Goal: Information Seeking & Learning: Learn about a topic

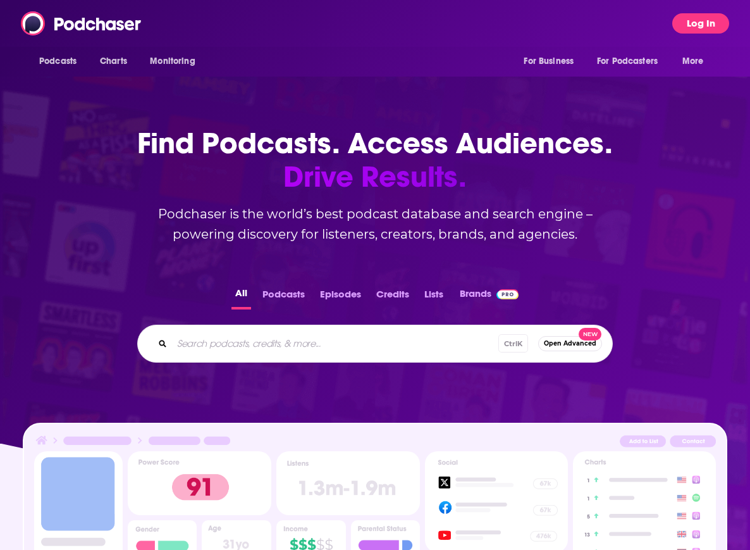
click at [692, 25] on button "Log In" at bounding box center [700, 23] width 57 height 20
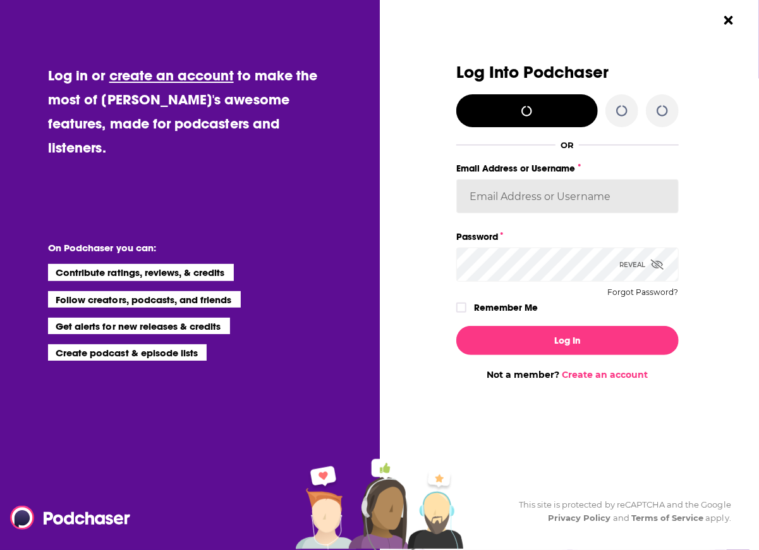
type input "evankrask"
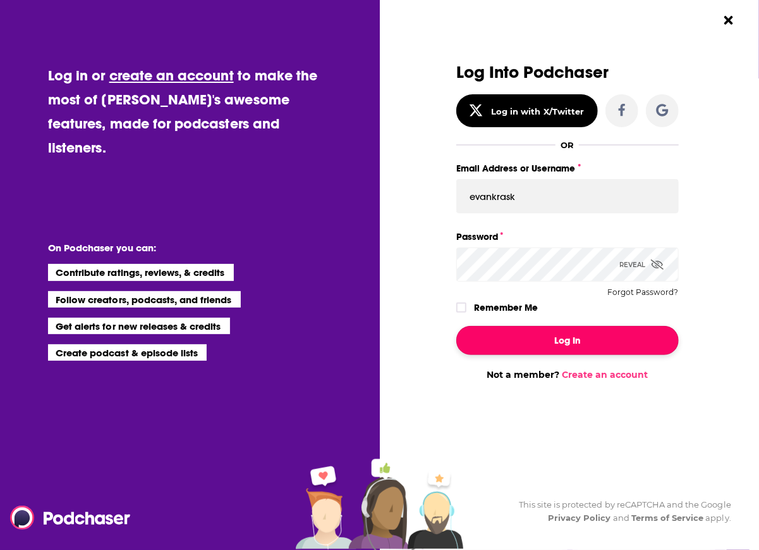
click at [537, 343] on button "Log In" at bounding box center [568, 340] width 223 height 29
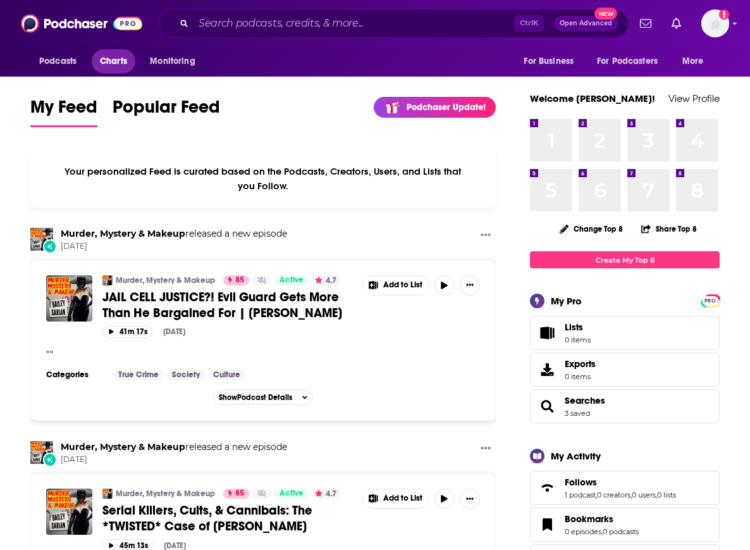
click at [119, 64] on span "Charts" at bounding box center [113, 61] width 27 height 18
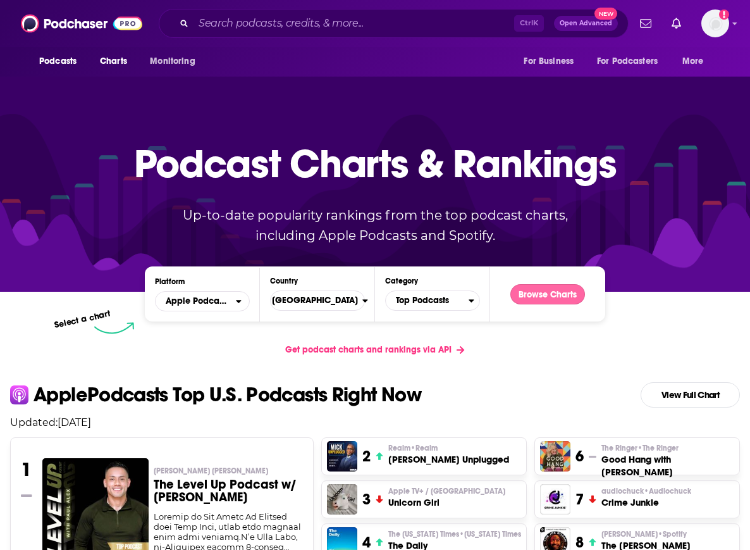
click at [572, 301] on button "Browse Charts" at bounding box center [547, 294] width 75 height 20
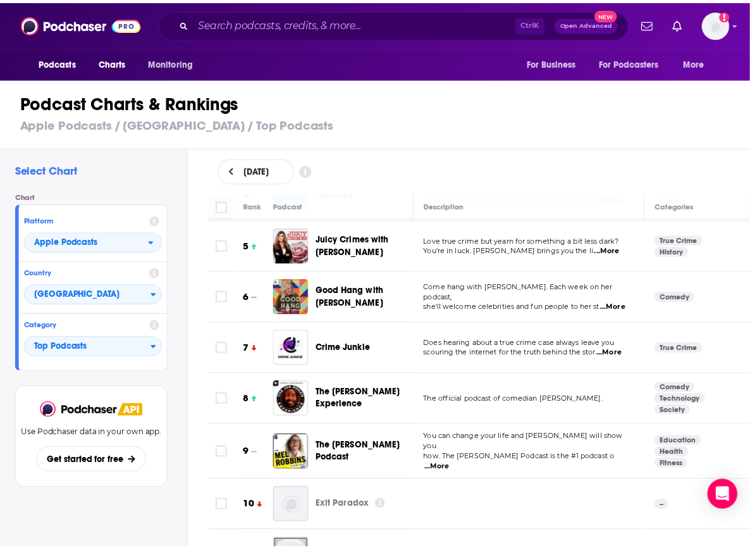
scroll to position [207, 0]
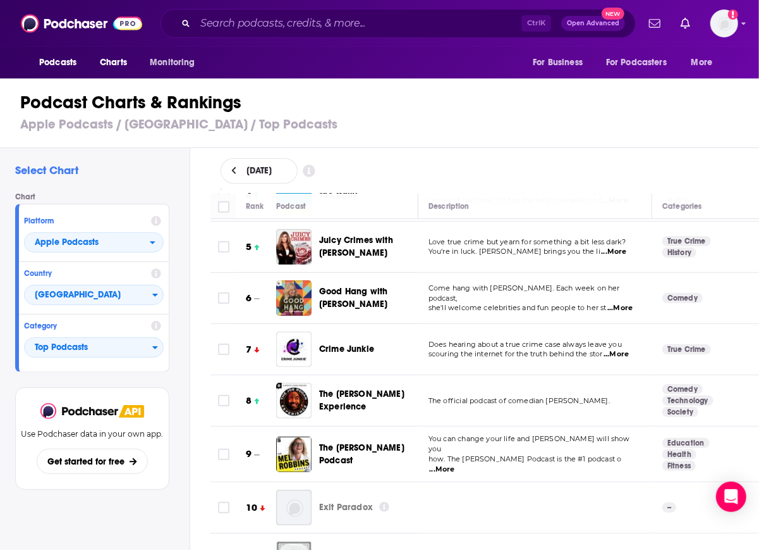
click at [372, 243] on span "Juicy Crimes with [PERSON_NAME]" at bounding box center [356, 246] width 74 height 23
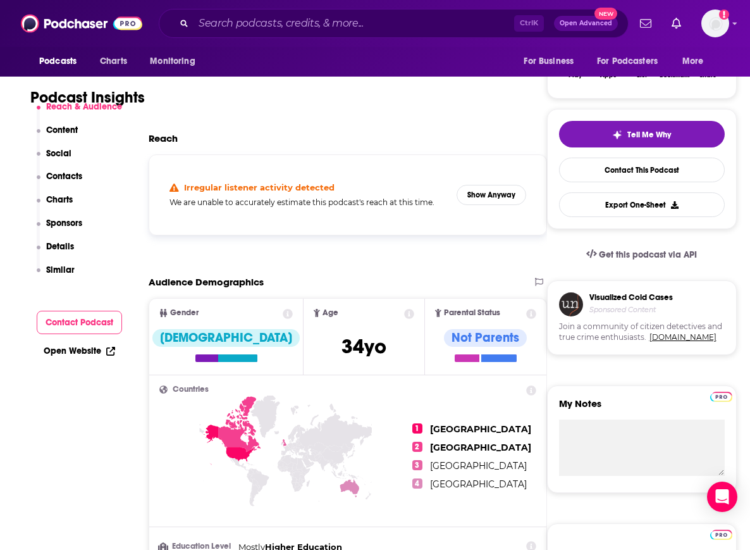
scroll to position [233, 0]
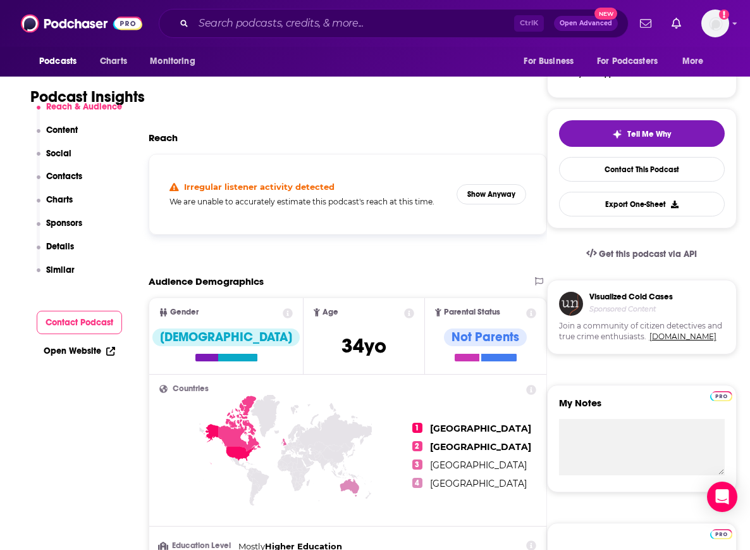
click at [63, 200] on p "Charts" at bounding box center [59, 199] width 27 height 11
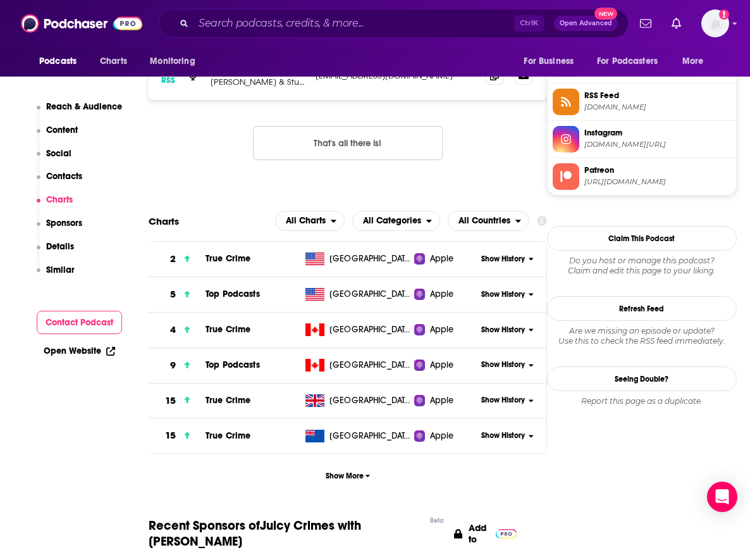
scroll to position [1066, 0]
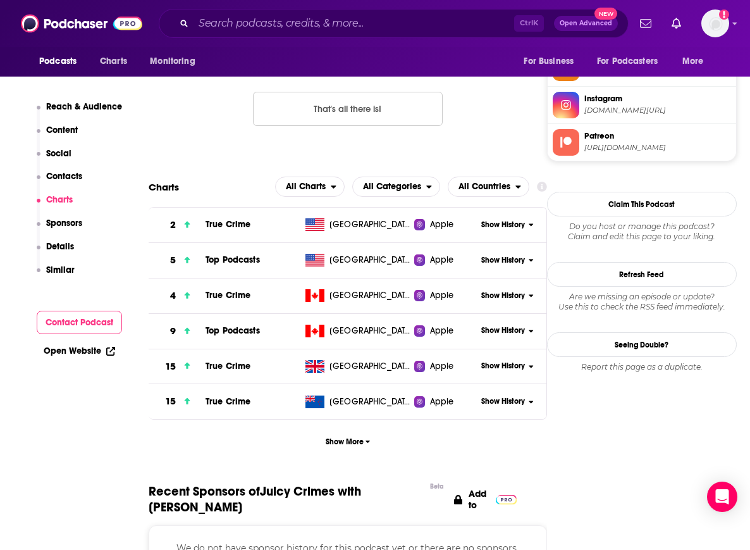
click at [493, 261] on span "Show History" at bounding box center [503, 260] width 44 height 11
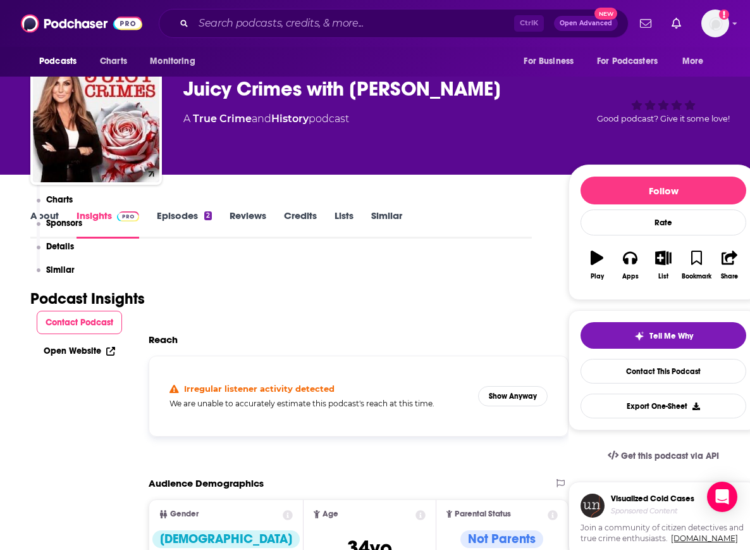
scroll to position [0, 0]
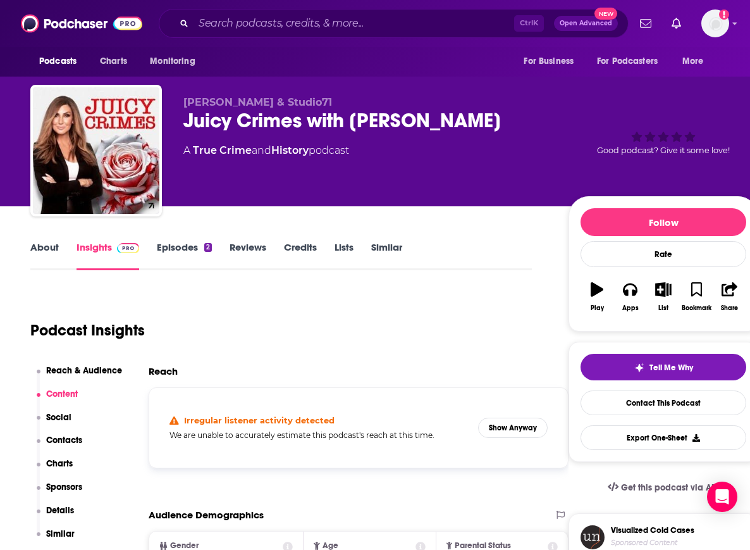
click at [307, 117] on div "Juicy Crimes with [PERSON_NAME]" at bounding box center [365, 120] width 365 height 25
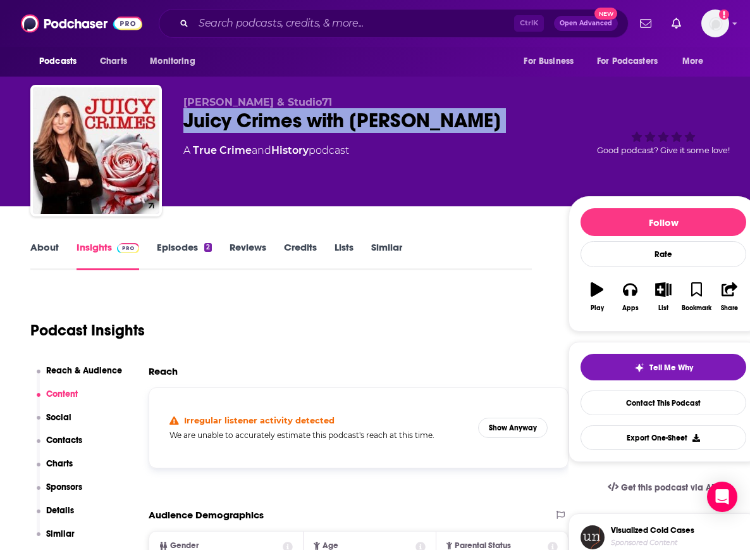
click at [307, 117] on div "Juicy Crimes with [PERSON_NAME]" at bounding box center [365, 120] width 365 height 25
copy div "Juicy Crimes with [PERSON_NAME]"
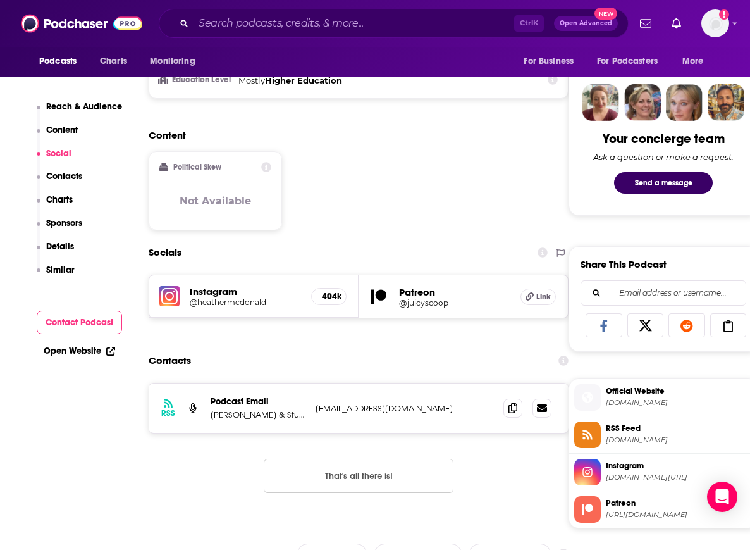
scroll to position [1078, 0]
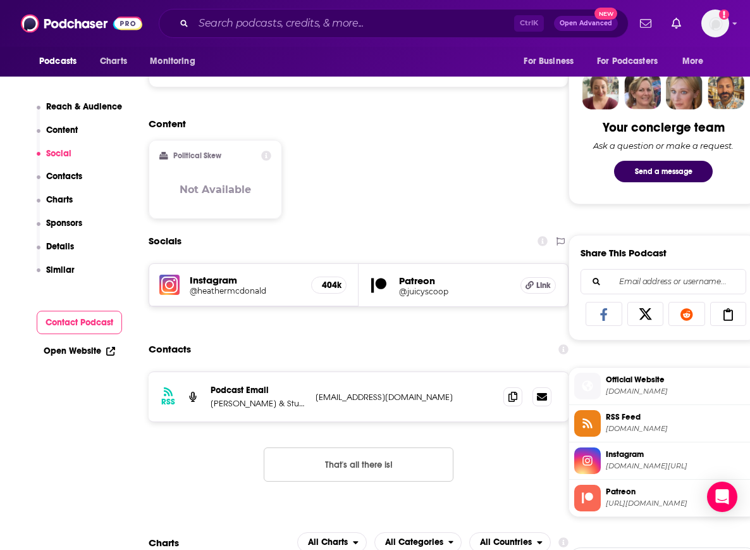
scroll to position [687, 0]
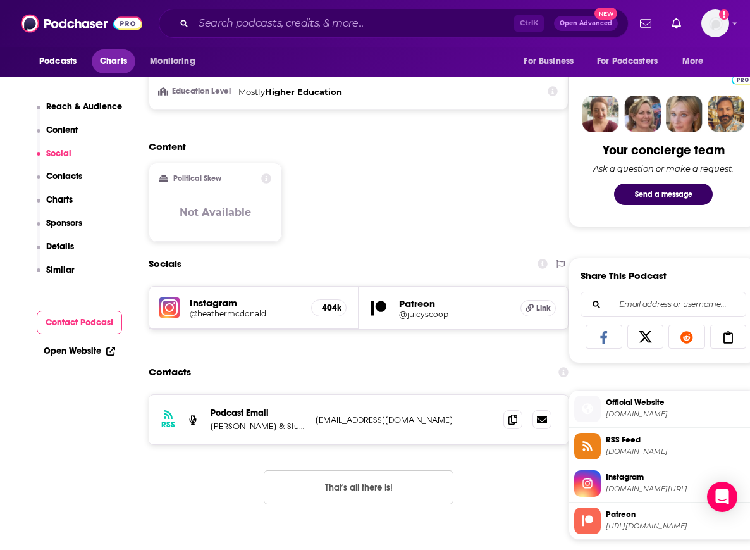
click at [112, 65] on span "Charts" at bounding box center [113, 61] width 27 height 18
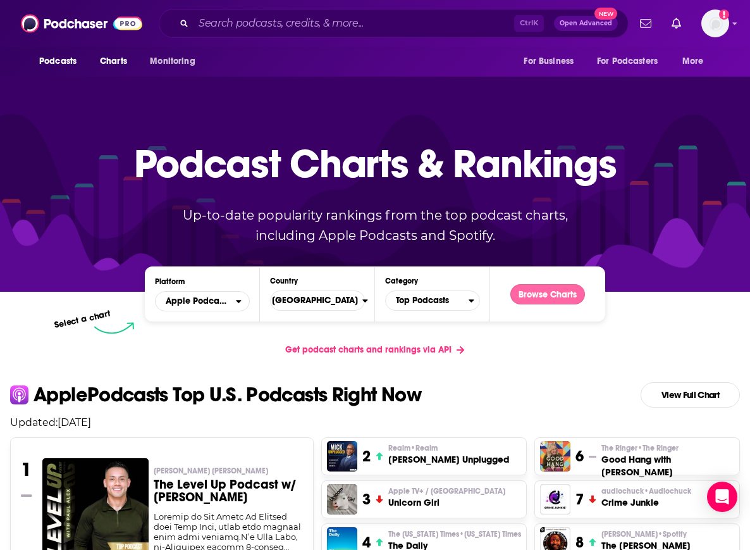
click at [567, 297] on button "Browse Charts" at bounding box center [547, 294] width 75 height 20
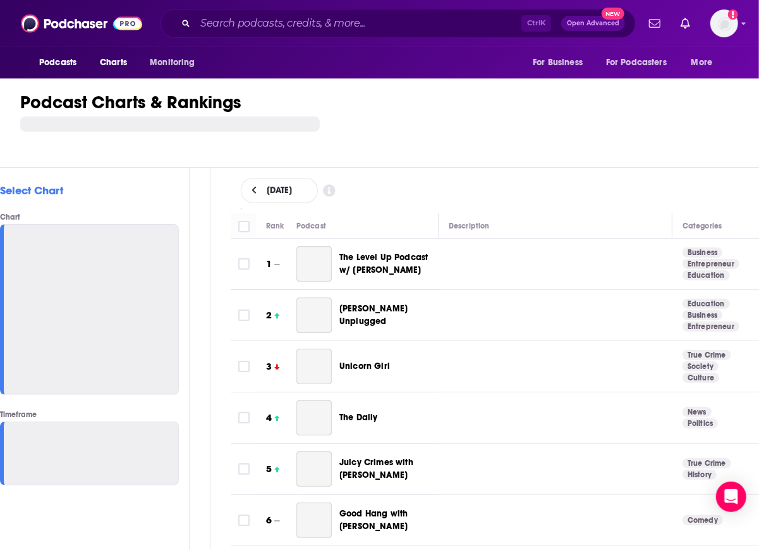
click at [749, 168] on div "[DATE]" at bounding box center [506, 191] width 570 height 46
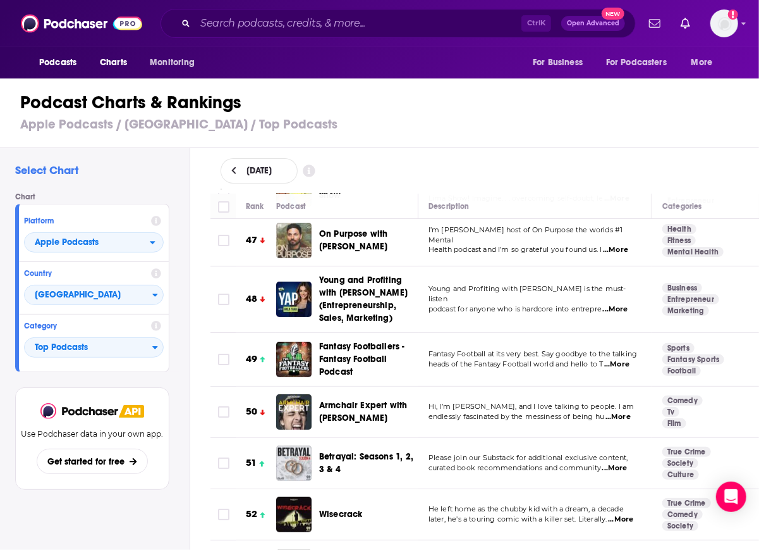
scroll to position [2411, 0]
click at [106, 64] on span "Charts" at bounding box center [113, 63] width 27 height 18
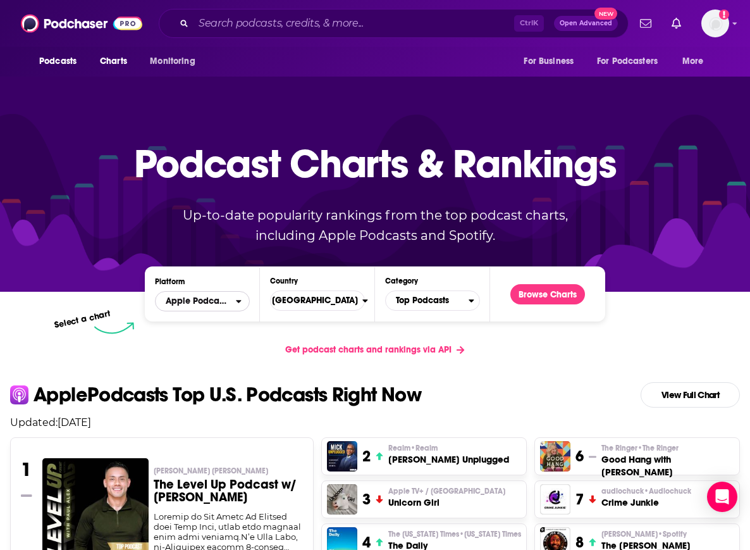
click at [194, 305] on span "Apple Podcasts" at bounding box center [196, 300] width 80 height 21
click at [205, 342] on span "Spotify" at bounding box center [202, 340] width 78 height 8
click at [585, 288] on button "Browse Charts" at bounding box center [547, 294] width 75 height 20
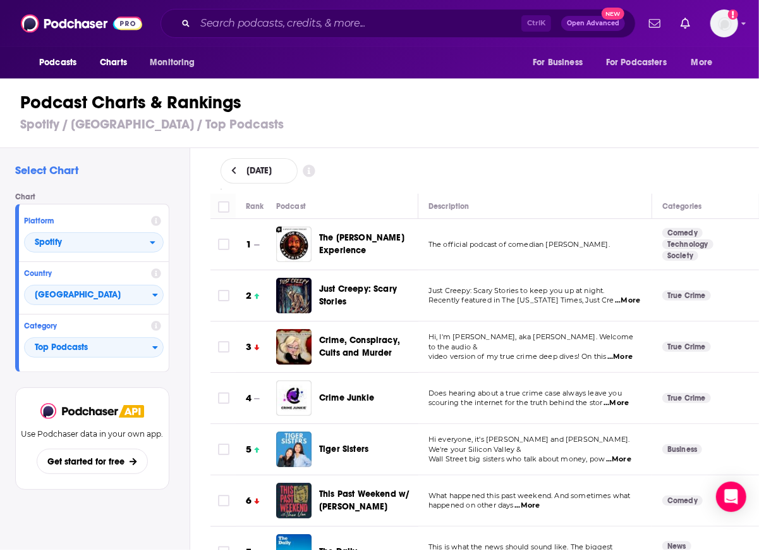
click at [744, 123] on h3 "Spotify / [GEOGRAPHIC_DATA] / Top Podcasts" at bounding box center [385, 124] width 730 height 16
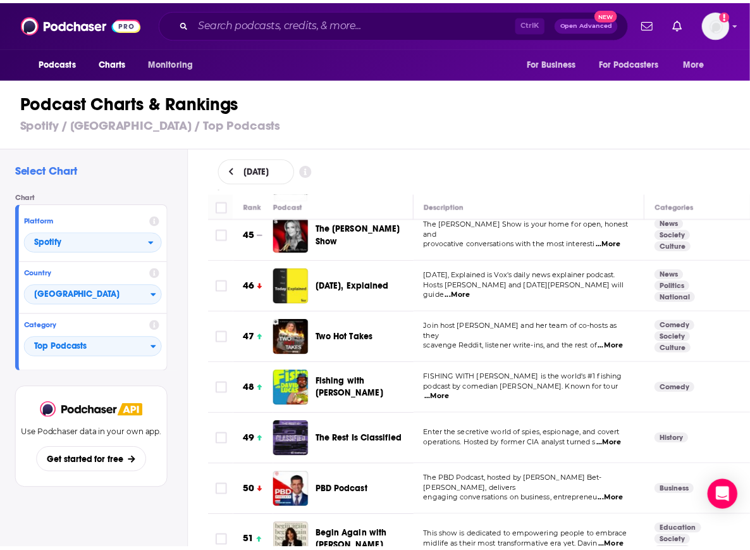
scroll to position [2321, 0]
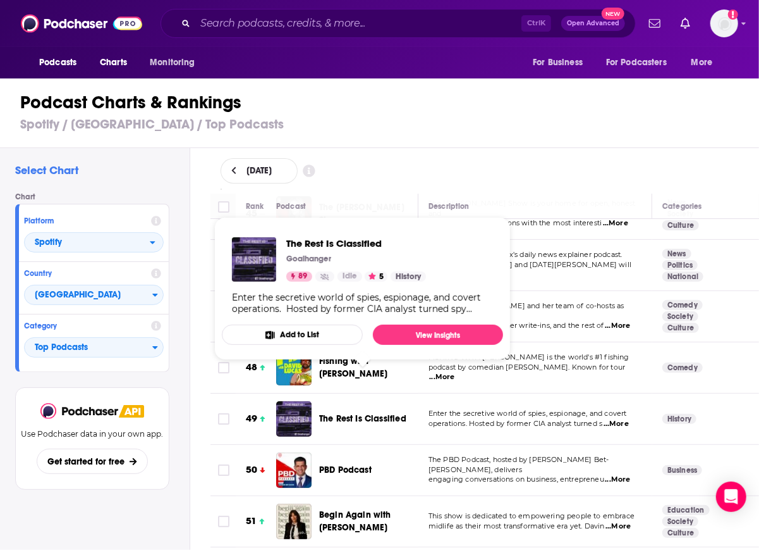
click at [365, 413] on span "The Rest Is Classified" at bounding box center [362, 418] width 87 height 11
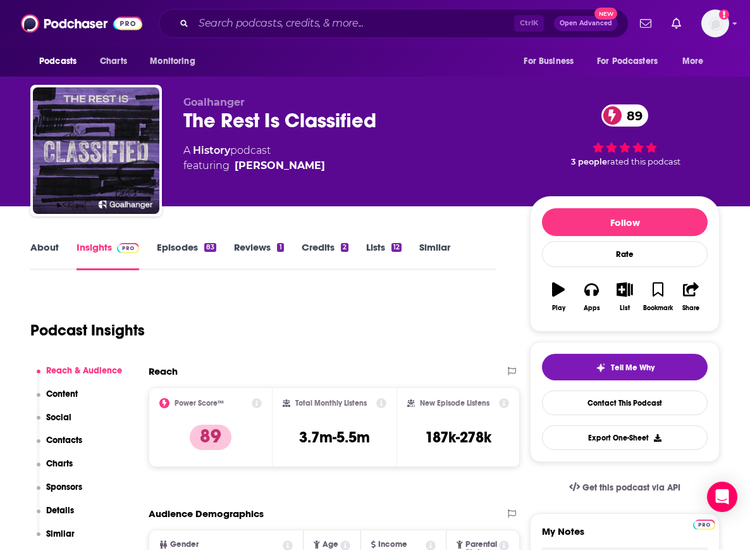
click at [59, 462] on p "Charts" at bounding box center [59, 463] width 27 height 11
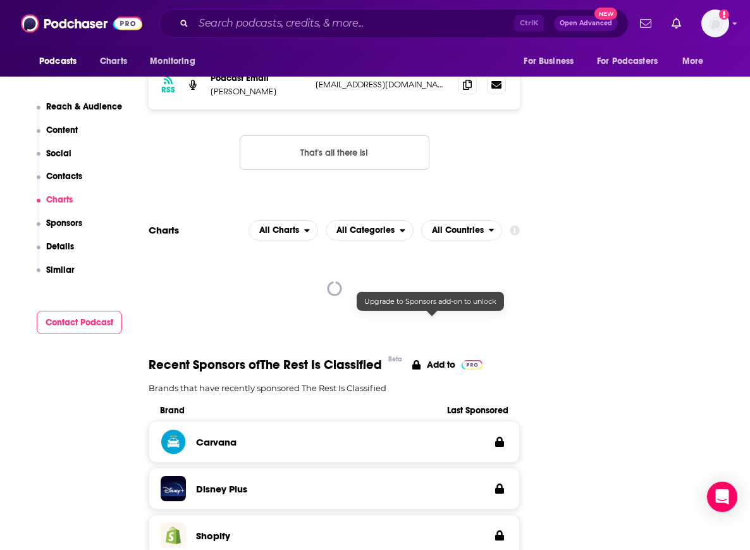
scroll to position [1262, 0]
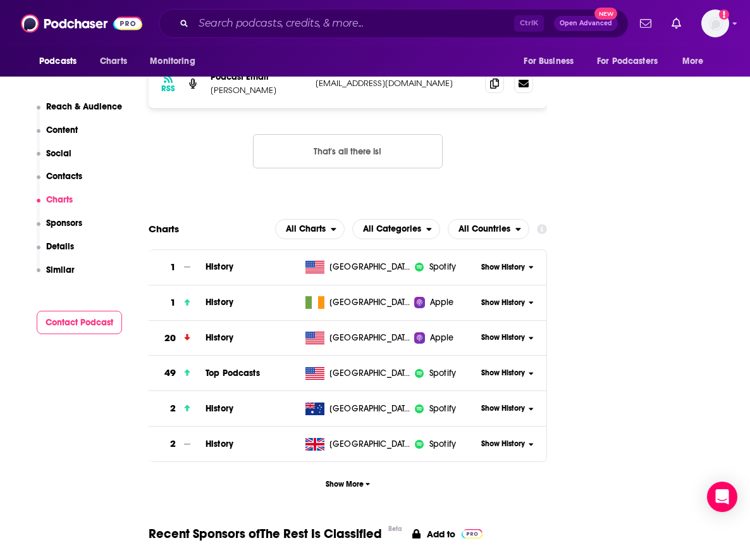
click at [510, 367] on span "Show History" at bounding box center [503, 372] width 44 height 11
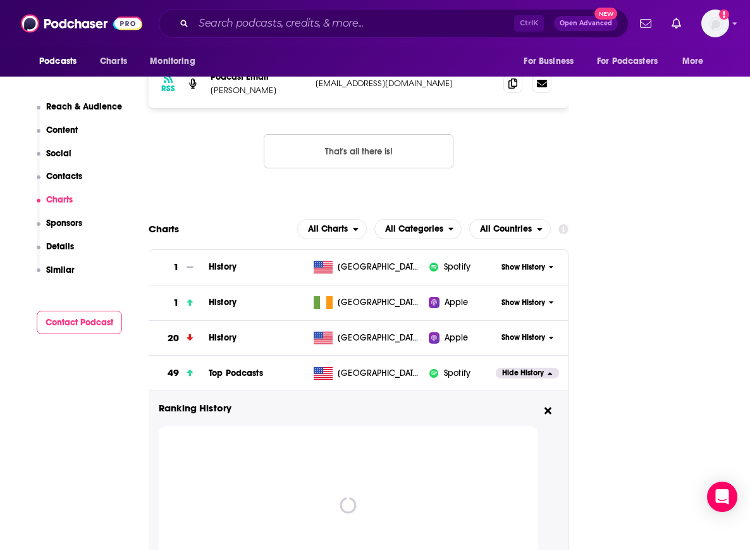
click at [510, 367] on span "Hide History" at bounding box center [523, 372] width 42 height 11
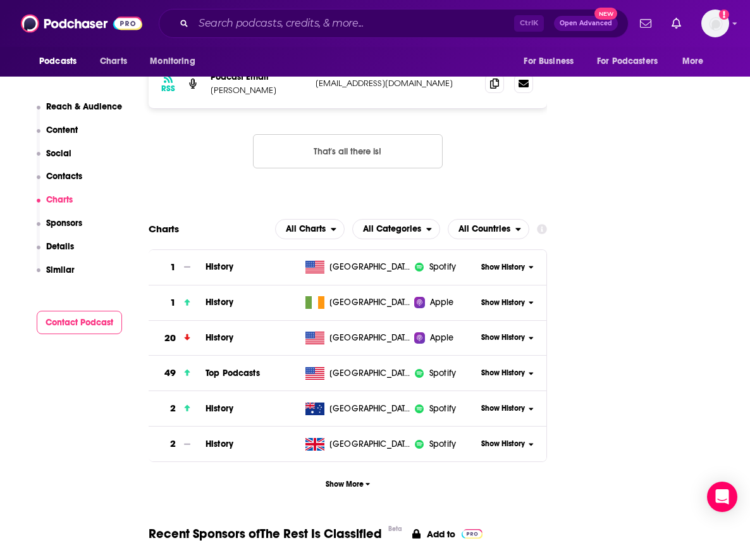
click at [507, 367] on span "Show History" at bounding box center [503, 372] width 44 height 11
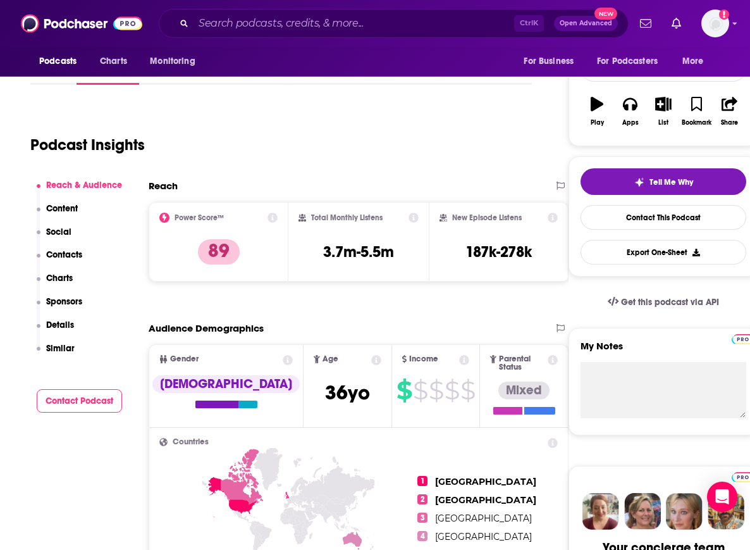
scroll to position [0, 0]
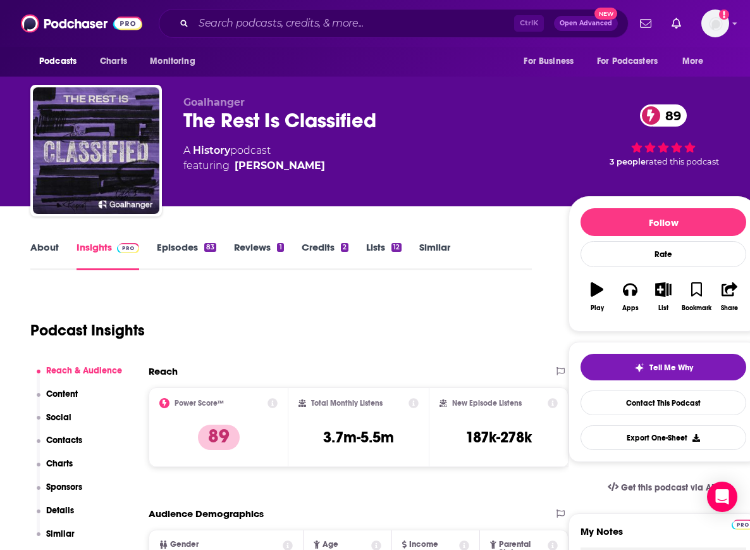
click at [301, 112] on div "The Rest Is Classified 89" at bounding box center [365, 120] width 365 height 25
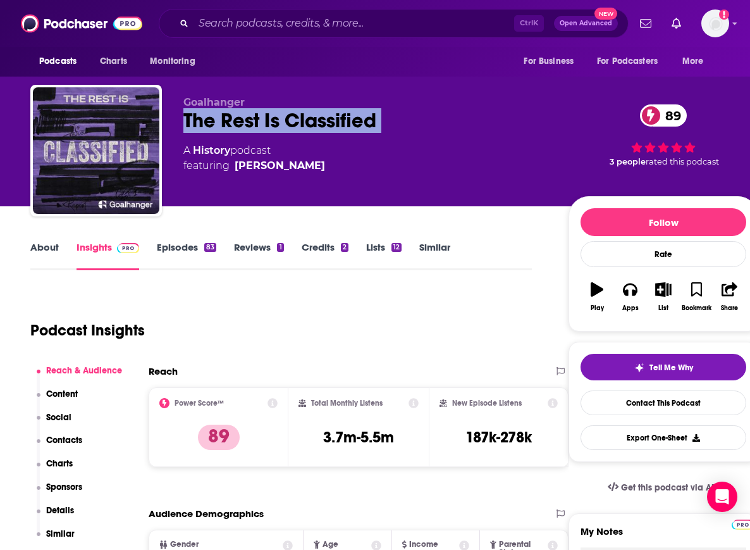
click at [301, 112] on div "The Rest Is Classified 89" at bounding box center [365, 120] width 365 height 25
copy div "The Rest Is Classified 89"
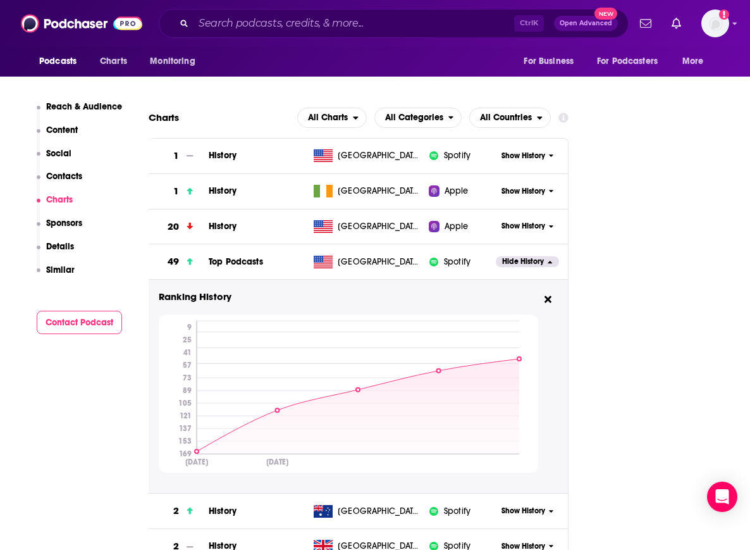
scroll to position [1373, 0]
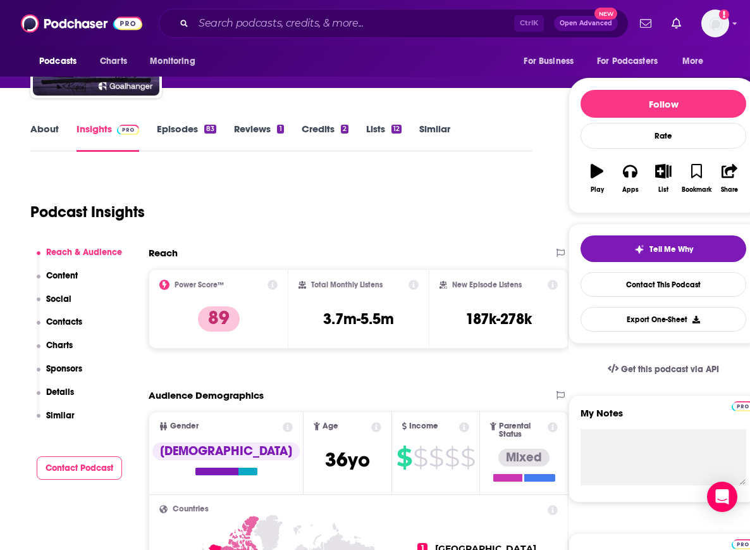
scroll to position [119, 0]
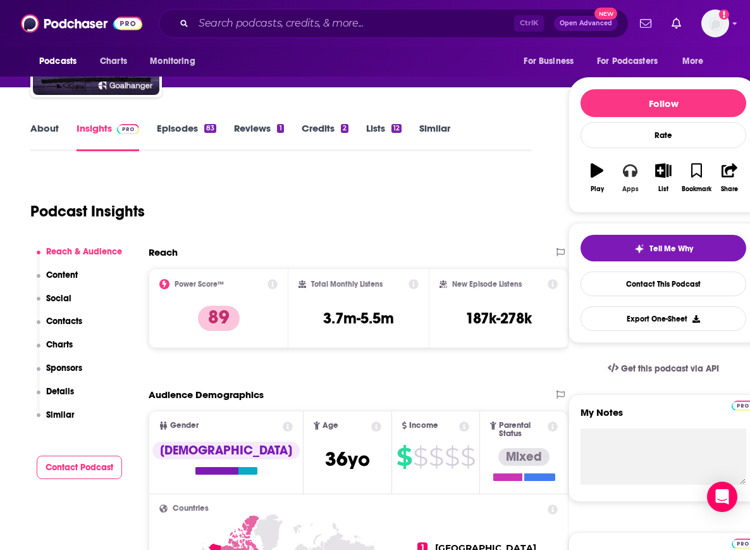
click at [630, 182] on button "Apps" at bounding box center [629, 178] width 33 height 46
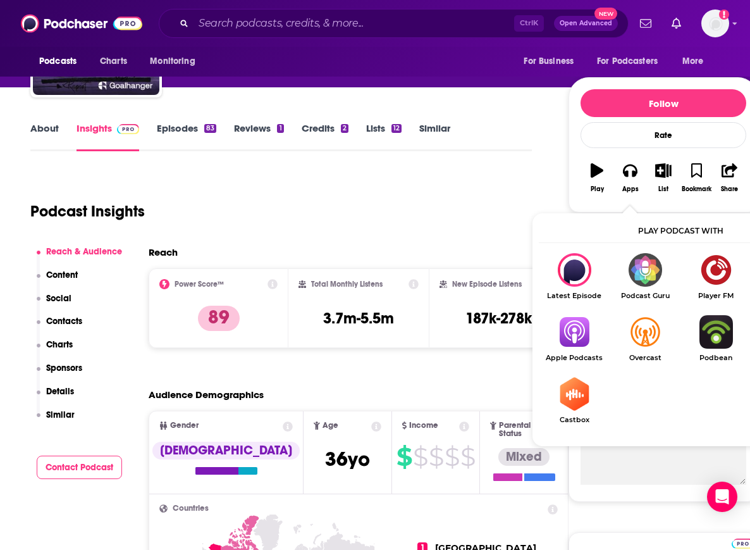
click at [425, 225] on div "Podcast Insights" at bounding box center [275, 203] width 491 height 64
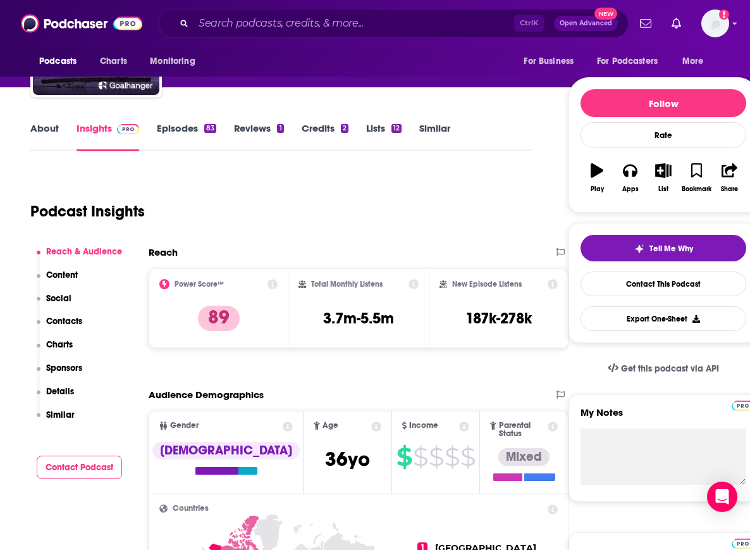
scroll to position [0, 0]
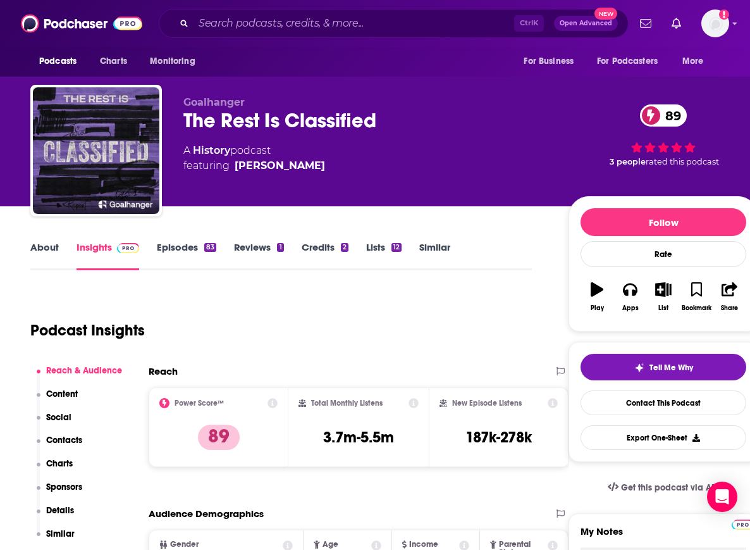
click at [301, 117] on div "The Rest Is Classified 89" at bounding box center [365, 120] width 365 height 25
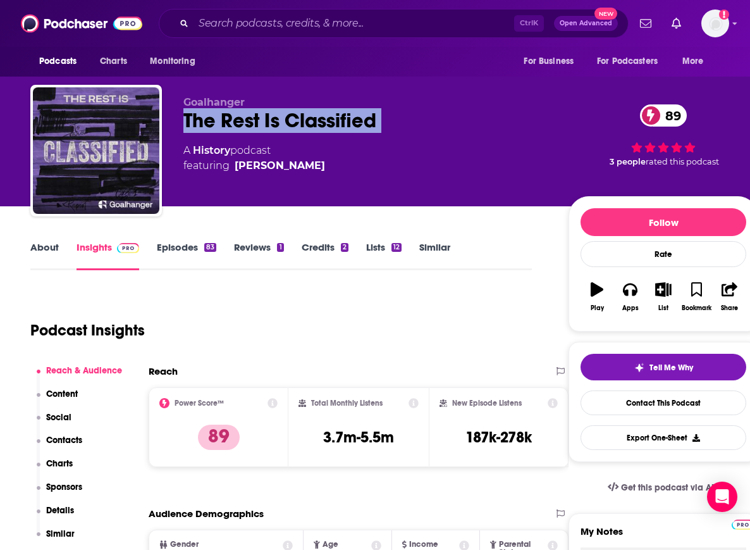
copy div "The Rest Is Classified 89"
